Goal: Obtain resource: Download file/media

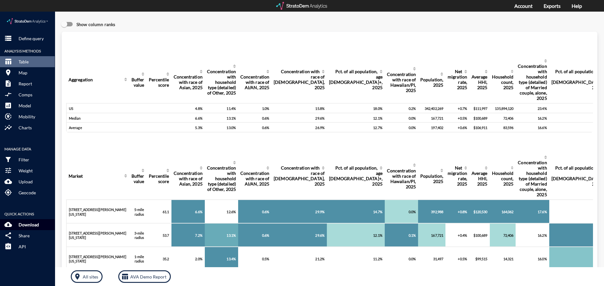
click button "cloud_download Download"
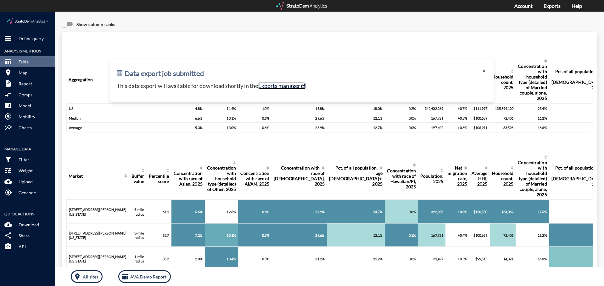
click link "Exports manager"
click button "storage Define query"
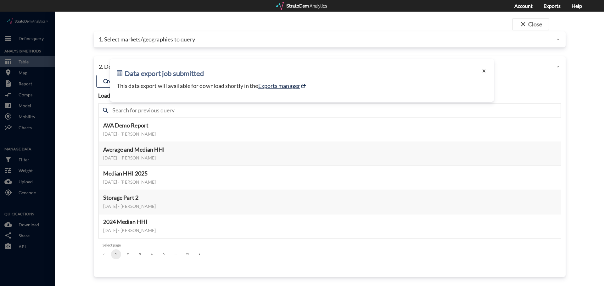
click button "X"
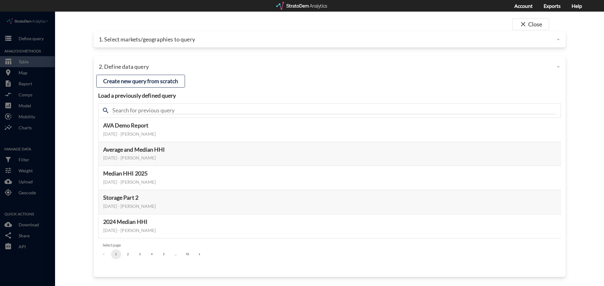
click div "1. Select markets/geographies to query"
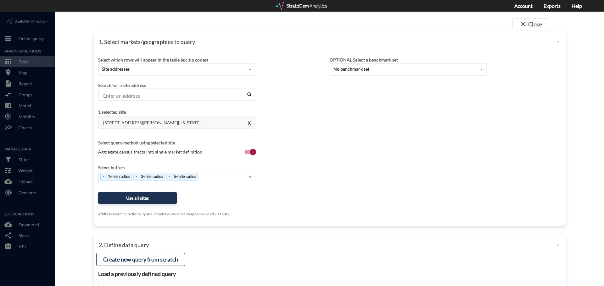
click div "1. Select markets/geographies to query"
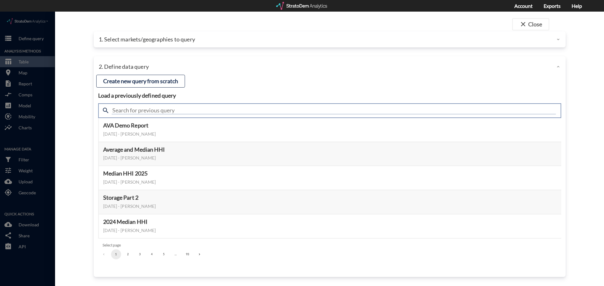
click input "text"
type input "employment"
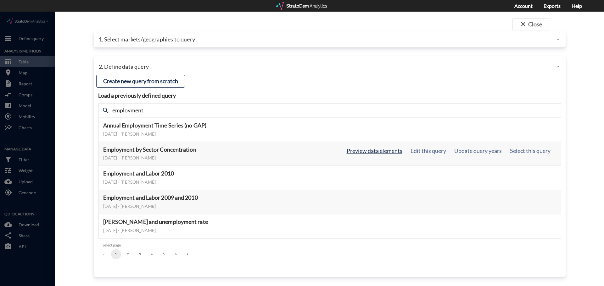
click button "Preview data elements"
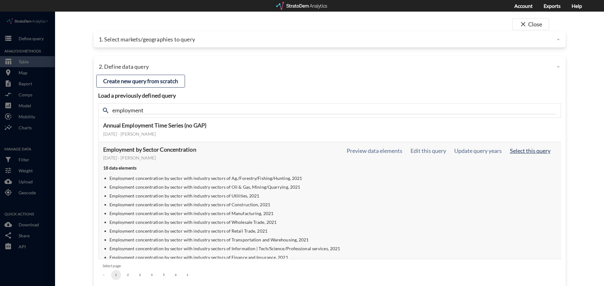
click button "Select this query"
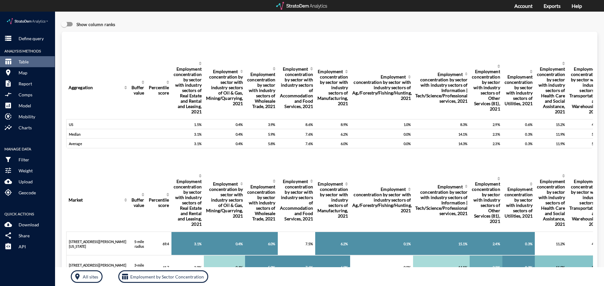
drag, startPoint x: 326, startPoint y: 34, endPoint x: 311, endPoint y: 38, distance: 15.6
click div "Query progress Aggregation Buffer value Percentile score Employment concentrati…"
click button "cloud_download Download"
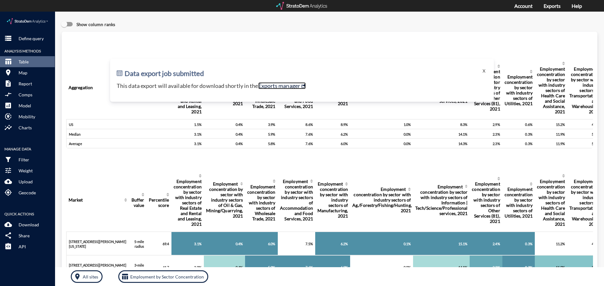
click link "Exports manager"
click p "Download"
click link "Exports manager"
click button "X"
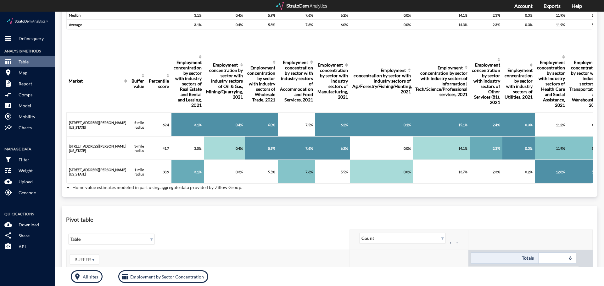
scroll to position [220, 0]
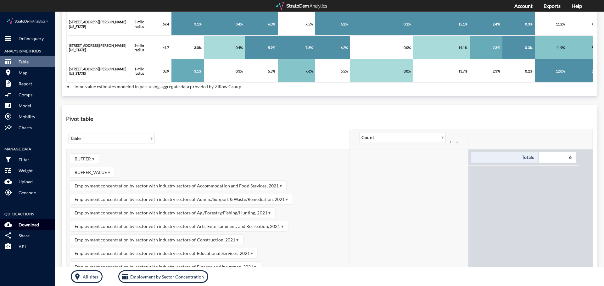
click p "Download"
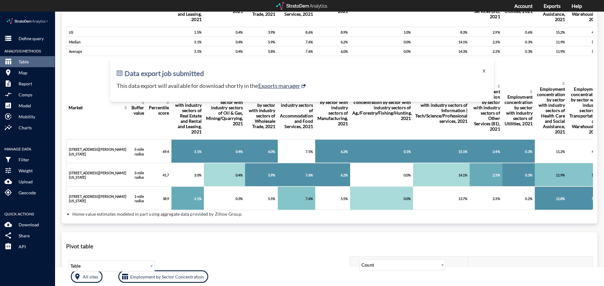
scroll to position [0, 0]
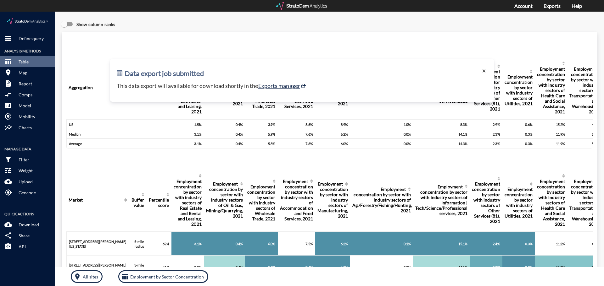
click button "X"
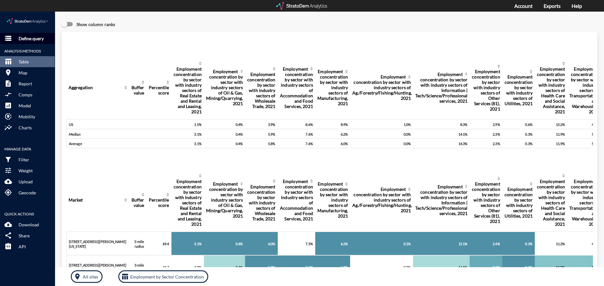
click p "Define query"
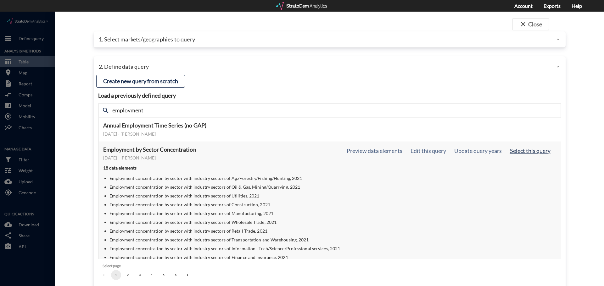
click button "Select this query"
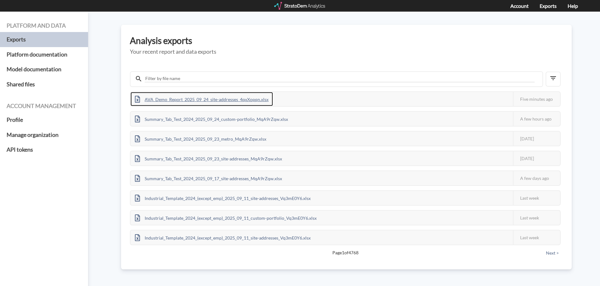
click at [255, 102] on div "AVA_Demo_Report_2025_09_24_site-addresses_4qxXopqn.xlsx" at bounding box center [201, 99] width 142 height 14
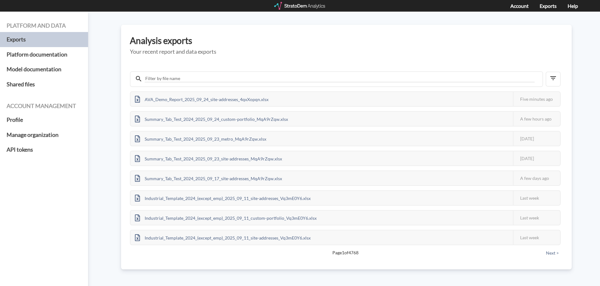
click at [180, 88] on div "AVA_Demo_Report_2025_09_24_site-addresses_4qxXopqn.xlsx This job failed The Str…" at bounding box center [346, 163] width 433 height 192
click at [235, 38] on h3 "Analysis exports" at bounding box center [346, 41] width 433 height 10
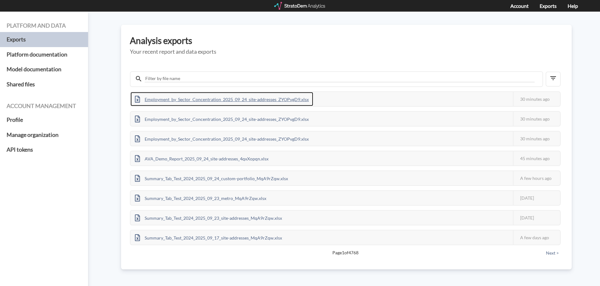
click at [228, 104] on div "Employment_by_Sector_Concentration_2025_09_24_site-addresses_ZYOPvgD9.xlsx" at bounding box center [221, 99] width 183 height 14
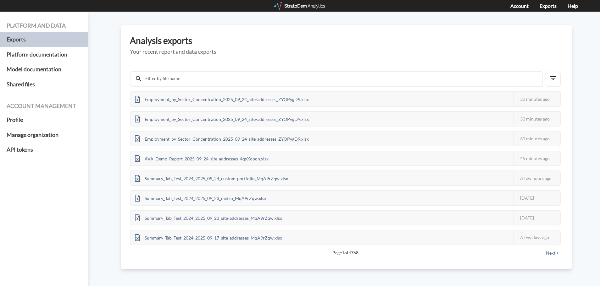
click at [394, 27] on div "Analysis exports Your recent report and data exports Employment_by_Sector_Conce…" at bounding box center [346, 147] width 451 height 245
